Goal: Find specific page/section: Find specific page/section

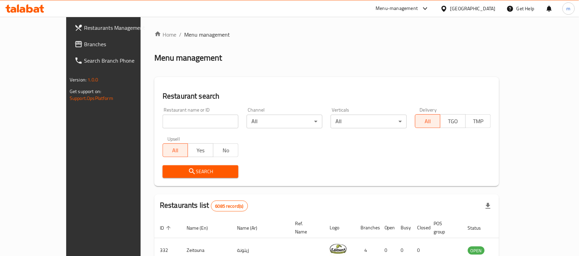
click at [450, 11] on div at bounding box center [445, 9] width 10 height 8
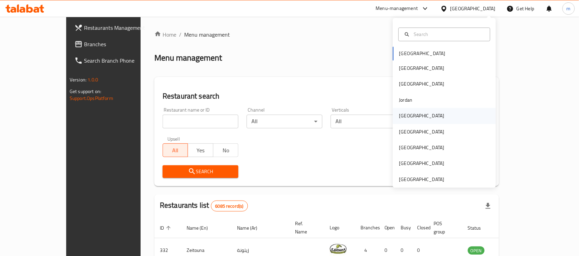
click at [403, 117] on div "[GEOGRAPHIC_DATA]" at bounding box center [421, 116] width 45 height 8
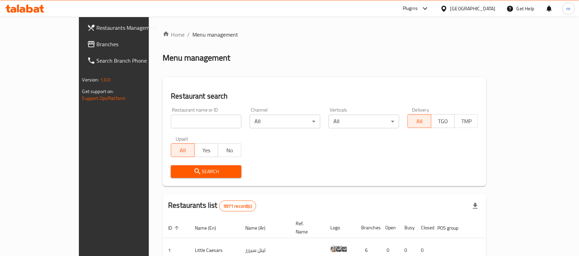
click at [434, 13] on div "Plugins" at bounding box center [415, 8] width 37 height 16
click at [418, 9] on div "Plugins" at bounding box center [410, 8] width 15 height 8
click at [382, 47] on div "Global Quality Control Center" at bounding box center [393, 47] width 60 height 8
